Goal: Check status: Check status

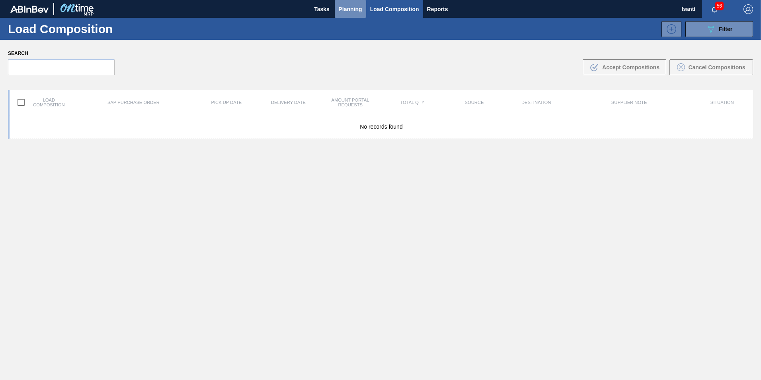
click at [350, 8] on span "Planning" at bounding box center [350, 9] width 23 height 10
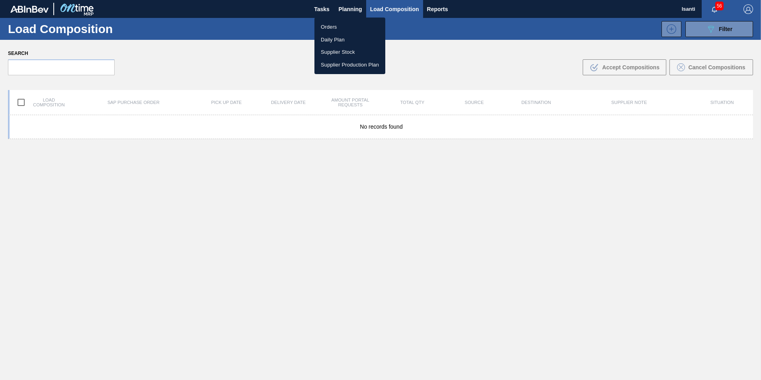
click at [327, 26] on li "Orders" at bounding box center [349, 27] width 71 height 13
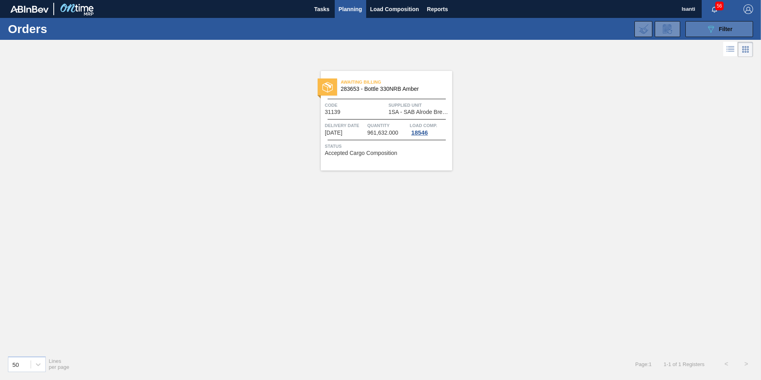
click at [694, 24] on button "089F7B8B-B2A5-4AFE-B5C0-19BA573D28AC Filter" at bounding box center [719, 29] width 68 height 16
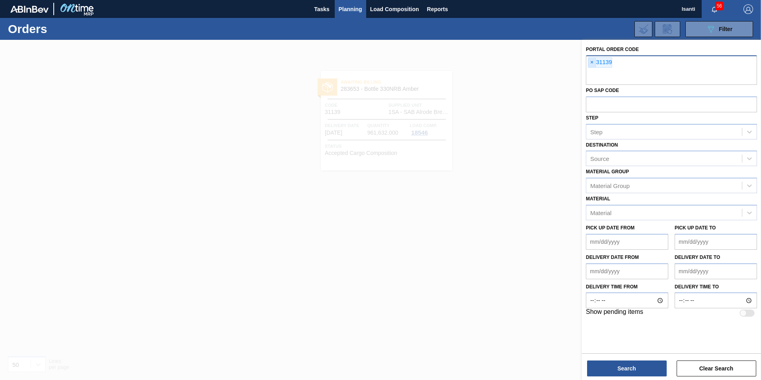
click at [589, 62] on span "×" at bounding box center [592, 63] width 8 height 10
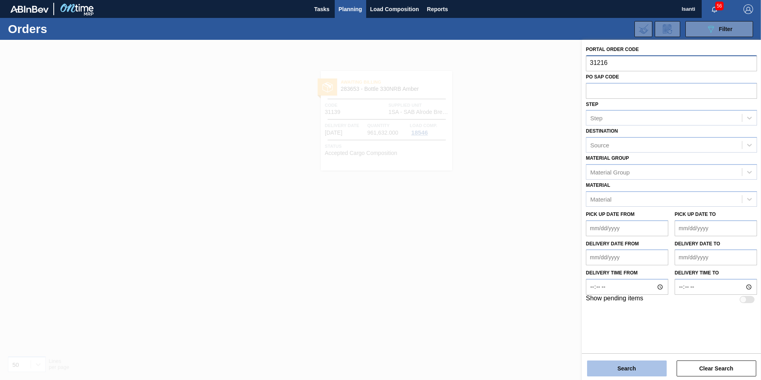
type input "31216"
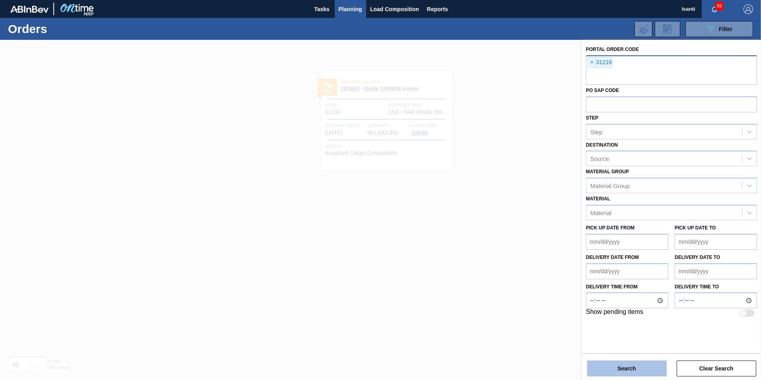
click at [639, 366] on button "Search" at bounding box center [627, 368] width 80 height 16
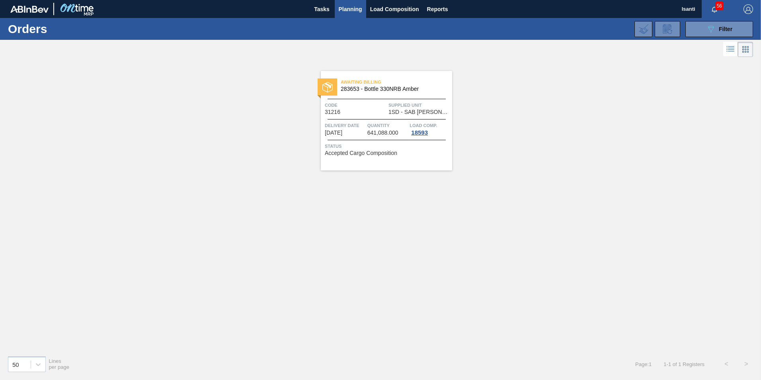
click at [378, 111] on div "Code 31216" at bounding box center [356, 108] width 62 height 14
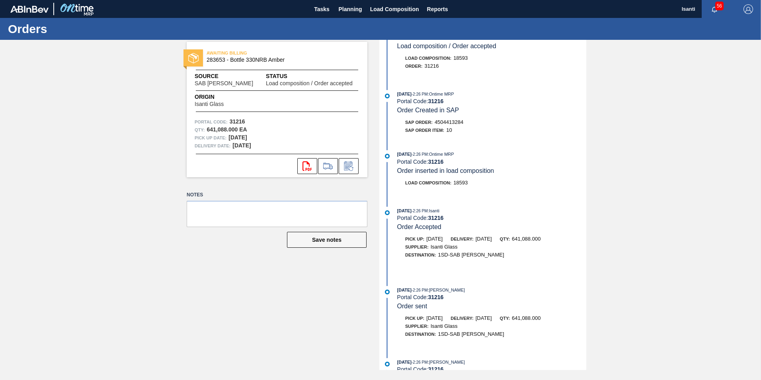
scroll to position [46, 0]
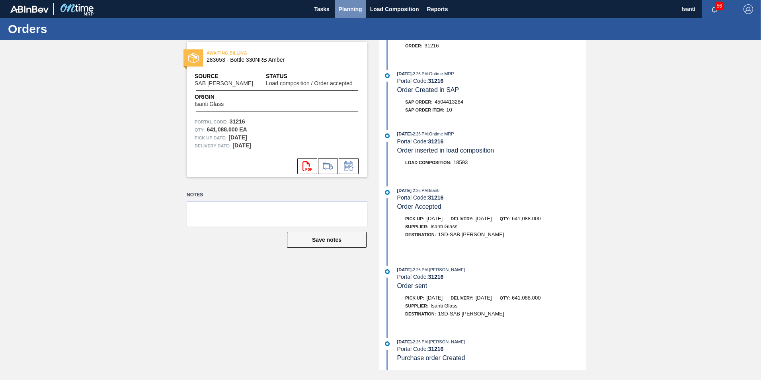
click at [344, 10] on span "Planning" at bounding box center [350, 9] width 23 height 10
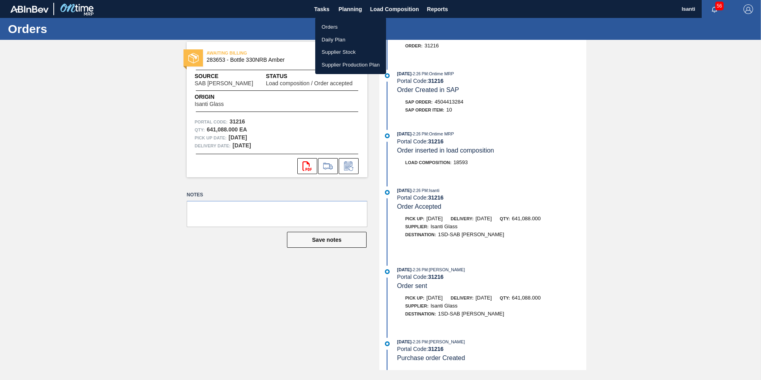
click at [331, 27] on li "Orders" at bounding box center [350, 27] width 71 height 13
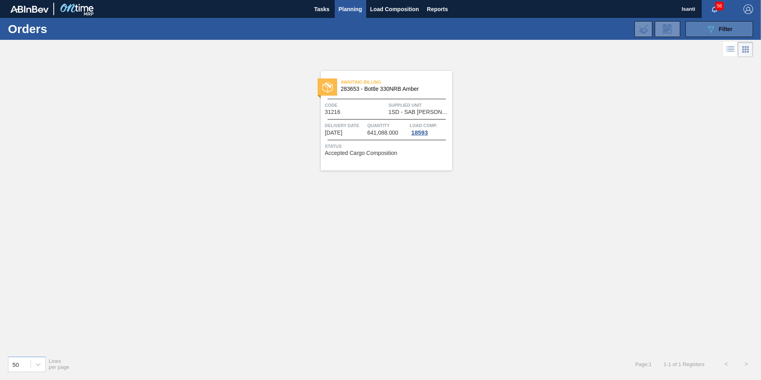
click at [694, 33] on button "089F7B8B-B2A5-4AFE-B5C0-19BA573D28AC Filter" at bounding box center [719, 29] width 68 height 16
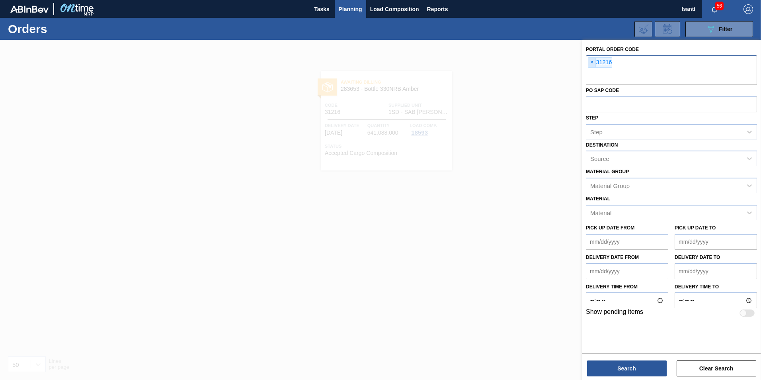
click at [589, 65] on span "×" at bounding box center [592, 63] width 8 height 10
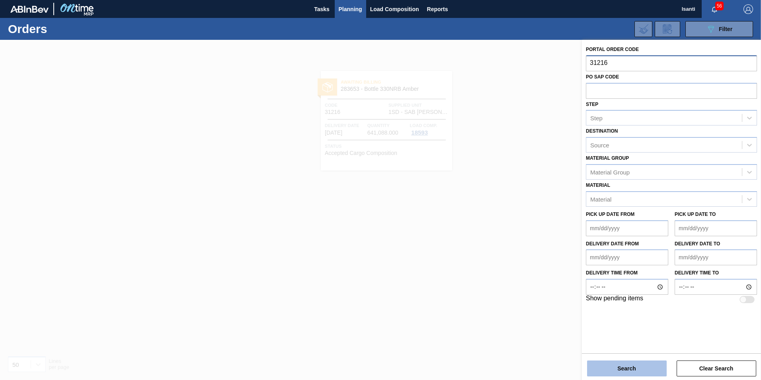
type input "31216"
click at [632, 363] on button "Search" at bounding box center [627, 368] width 80 height 16
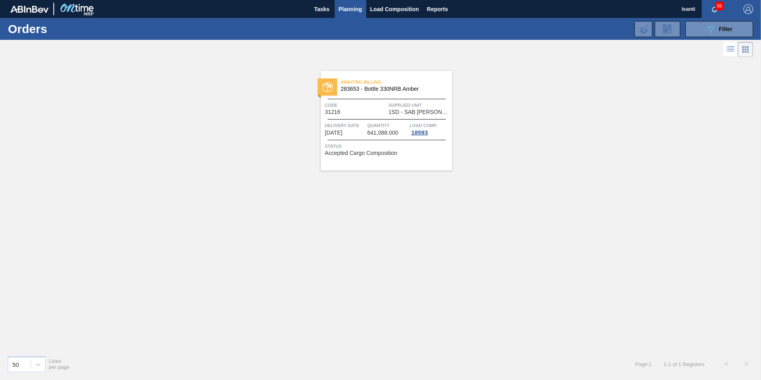
click at [369, 110] on div "Code 31216" at bounding box center [356, 108] width 62 height 14
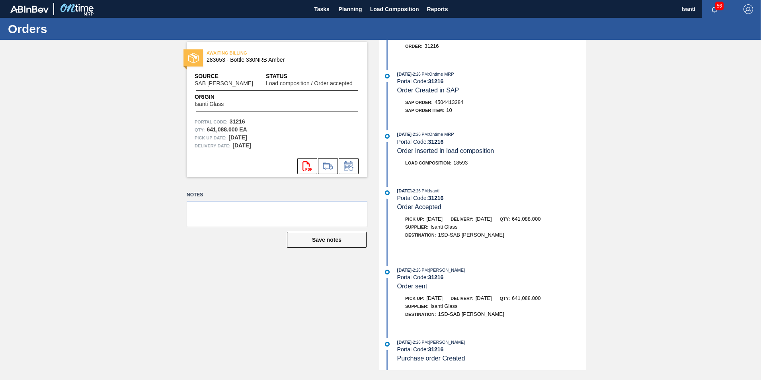
scroll to position [46, 0]
click at [352, 7] on span "Planning" at bounding box center [350, 9] width 23 height 10
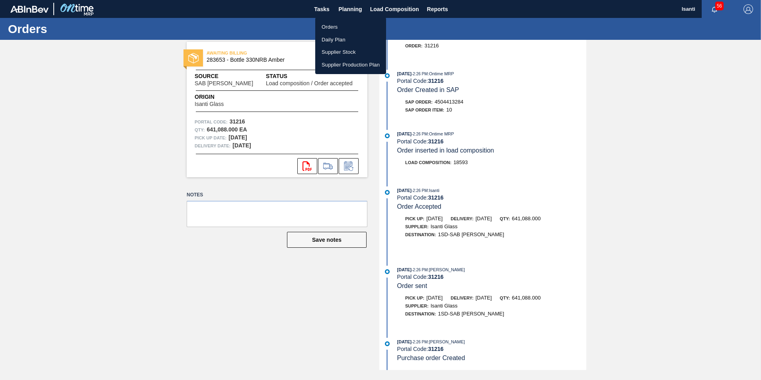
click at [326, 27] on li "Orders" at bounding box center [350, 27] width 71 height 13
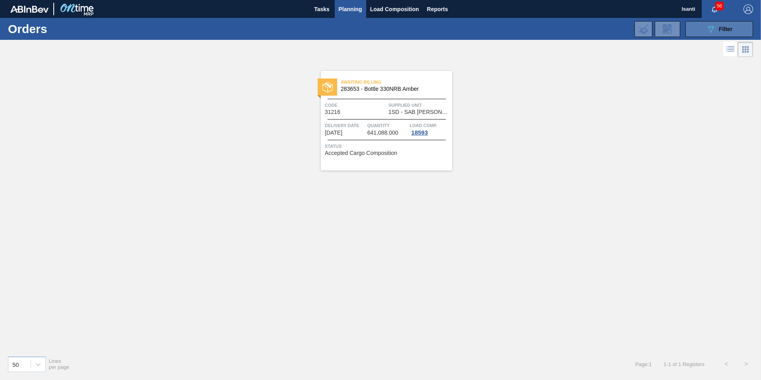
click at [703, 32] on button "089F7B8B-B2A5-4AFE-B5C0-19BA573D28AC Filter" at bounding box center [719, 29] width 68 height 16
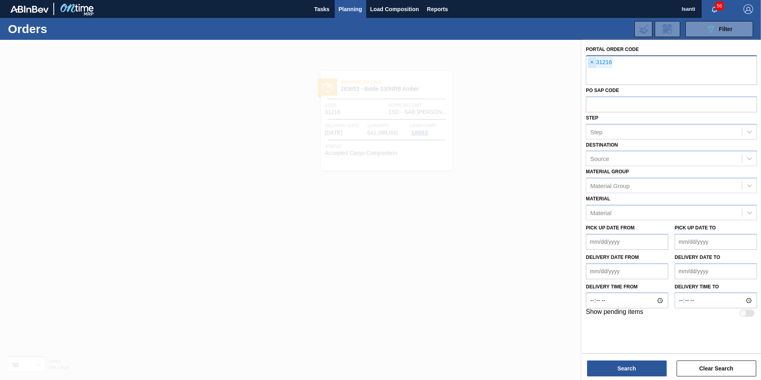
click at [590, 61] on span "×" at bounding box center [592, 63] width 8 height 10
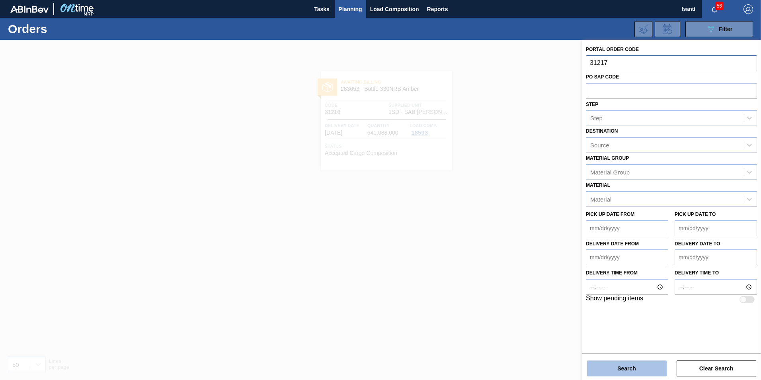
type input "31217"
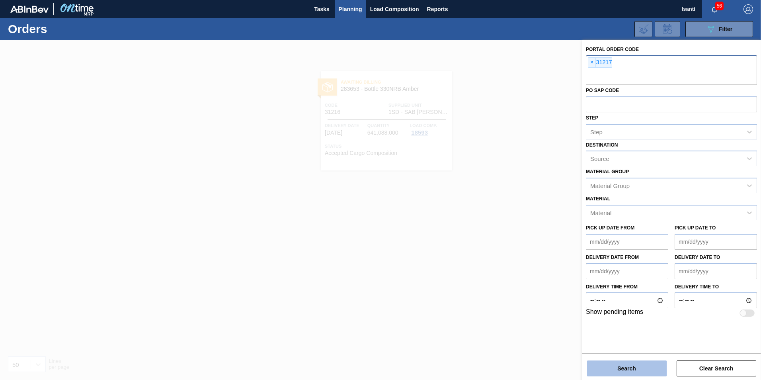
click at [620, 368] on button "Search" at bounding box center [627, 368] width 80 height 16
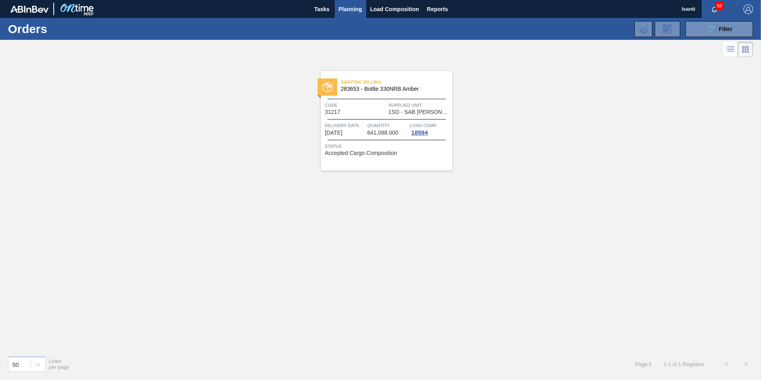
click at [398, 114] on span "1SD - SAB [PERSON_NAME]" at bounding box center [419, 112] width 62 height 6
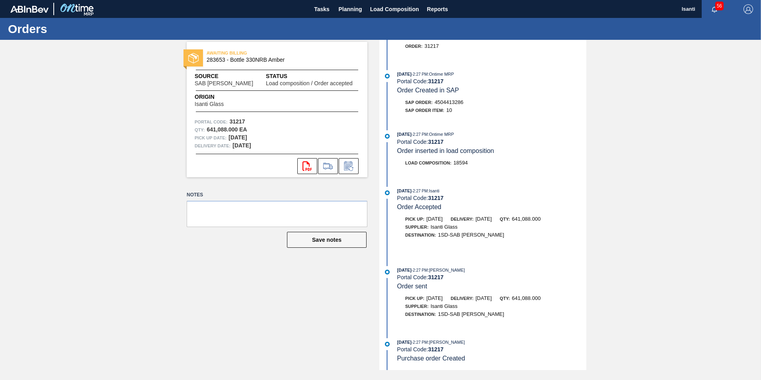
scroll to position [46, 0]
click at [207, 266] on div "AWAITING BILLING 283653 - Bottle 330NRB Amber Source SAB Rosslyn Brewery Status…" at bounding box center [271, 205] width 193 height 330
click at [320, 9] on span "Tasks" at bounding box center [322, 9] width 18 height 10
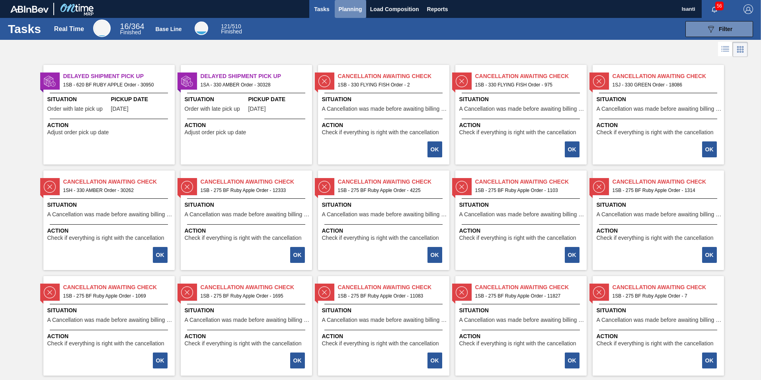
click at [346, 10] on span "Planning" at bounding box center [350, 9] width 23 height 10
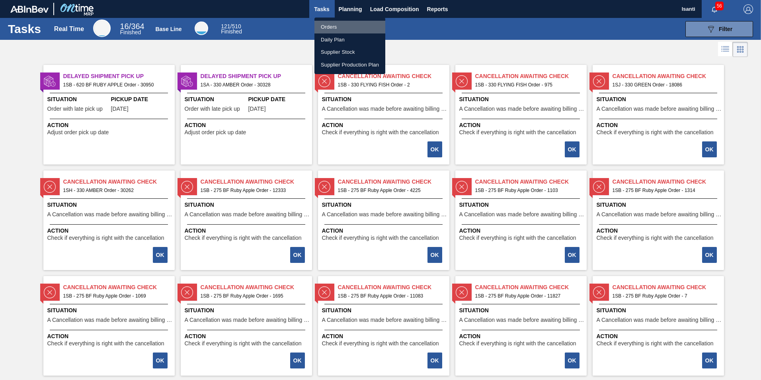
click at [335, 27] on li "Orders" at bounding box center [349, 27] width 71 height 13
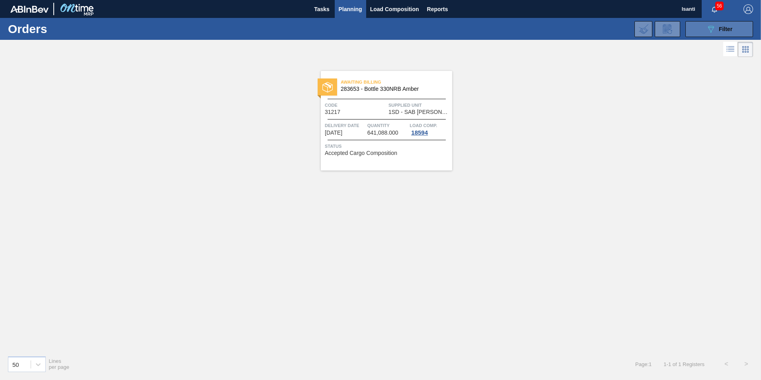
click at [685, 33] on button "089F7B8B-B2A5-4AFE-B5C0-19BA573D28AC Filter" at bounding box center [719, 29] width 68 height 16
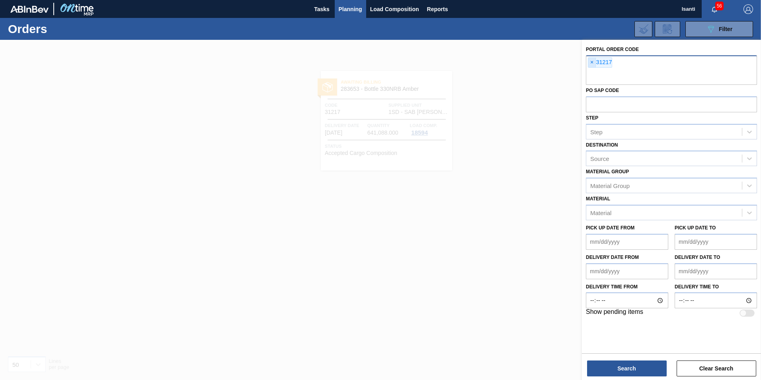
click at [593, 61] on span "×" at bounding box center [592, 63] width 8 height 10
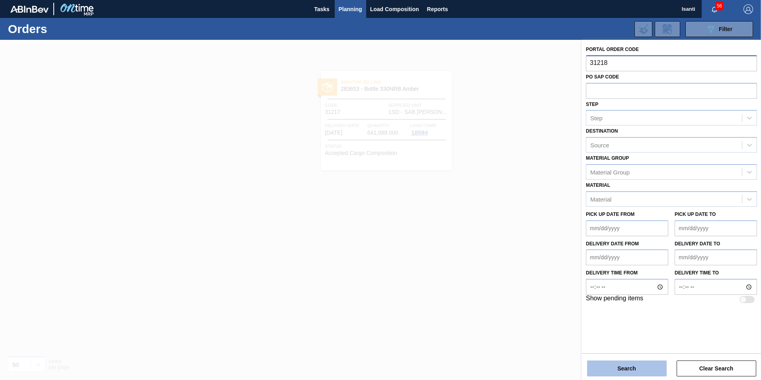
type input "31218"
click at [632, 370] on button "Search" at bounding box center [627, 368] width 80 height 16
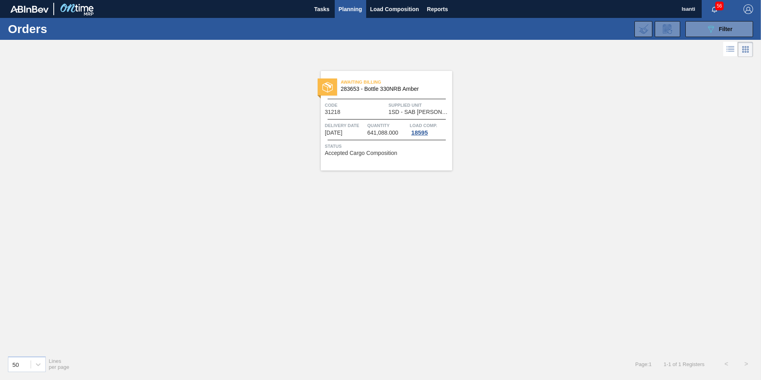
click at [400, 116] on div "Awaiting Billing 283653 - Bottle 330NRB Amber Code 31218 Supplied Unit 1SD - SA…" at bounding box center [386, 120] width 131 height 99
